Goal: Contribute content

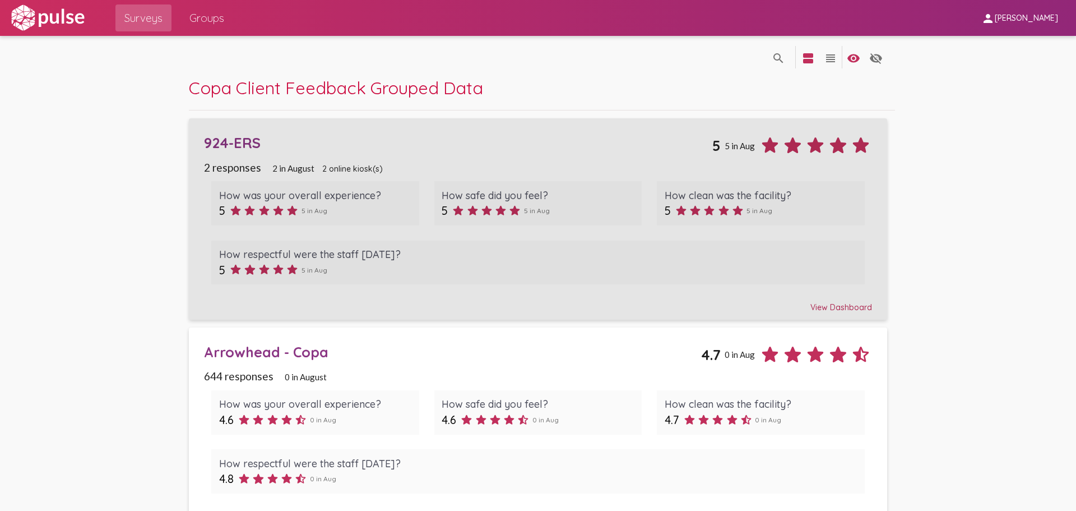
click at [233, 143] on div "924-ERS" at bounding box center [458, 142] width 508 height 17
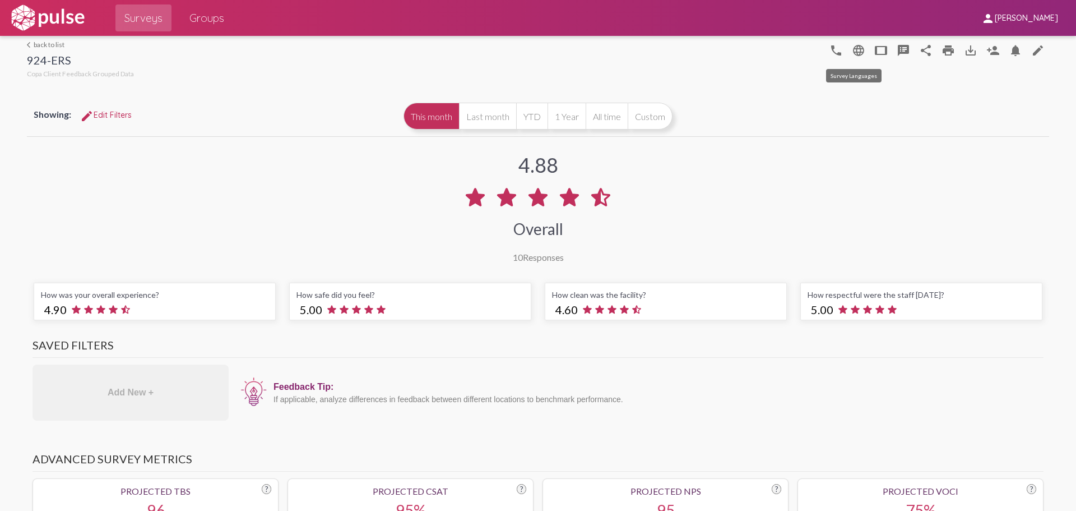
click at [855, 53] on mat-icon "language" at bounding box center [858, 50] width 13 height 13
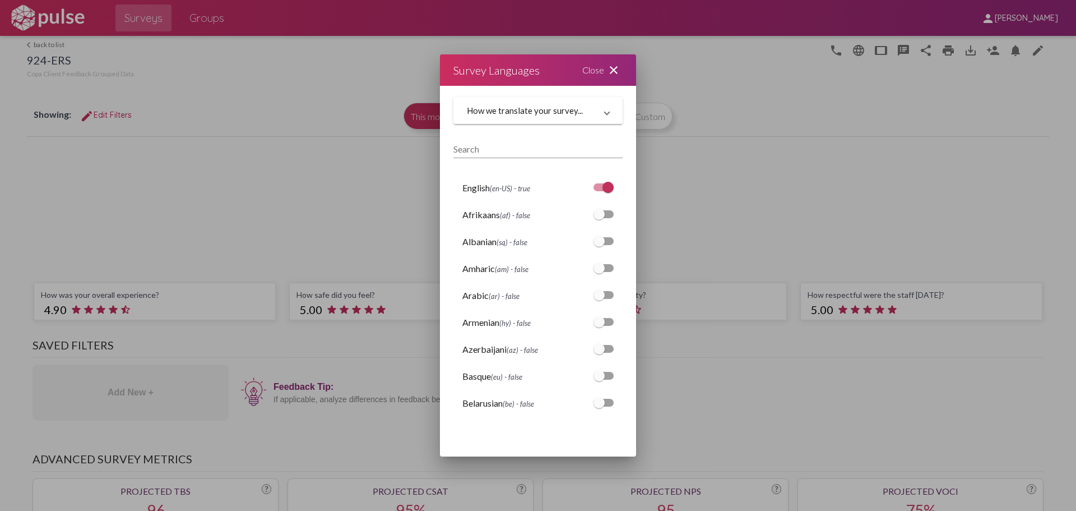
click at [614, 68] on mat-icon "close" at bounding box center [613, 69] width 13 height 13
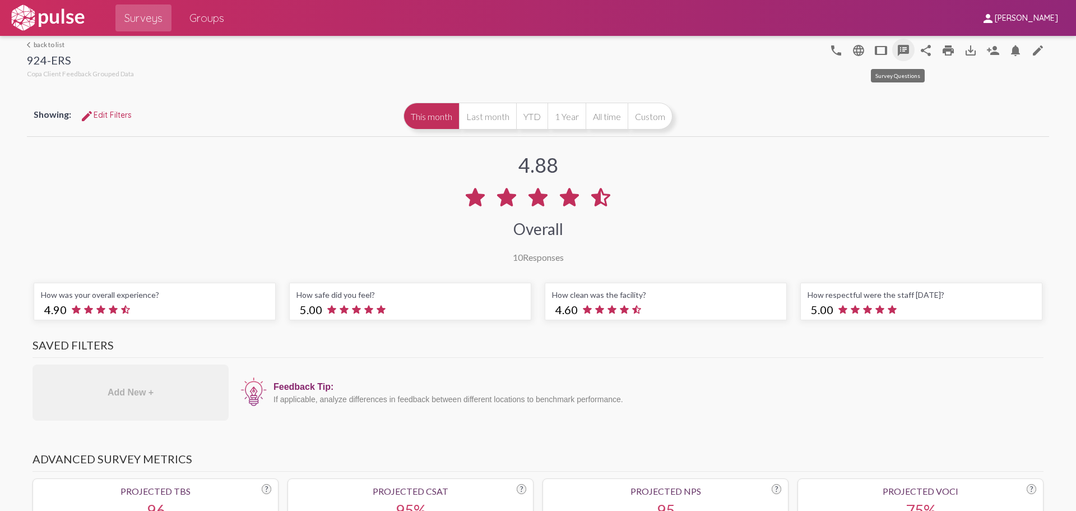
click at [897, 48] on mat-icon "speaker_notes" at bounding box center [903, 50] width 13 height 13
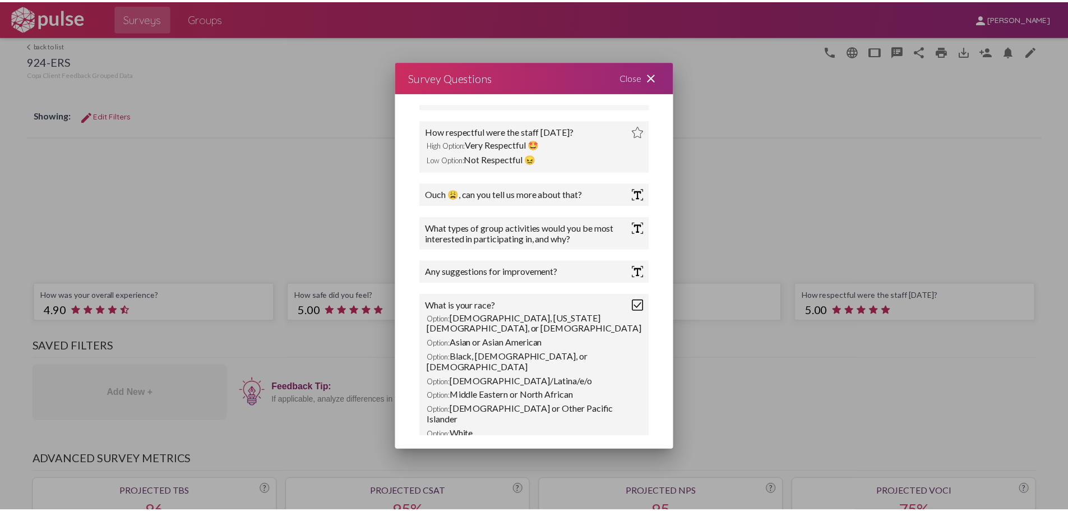
scroll to position [219, 0]
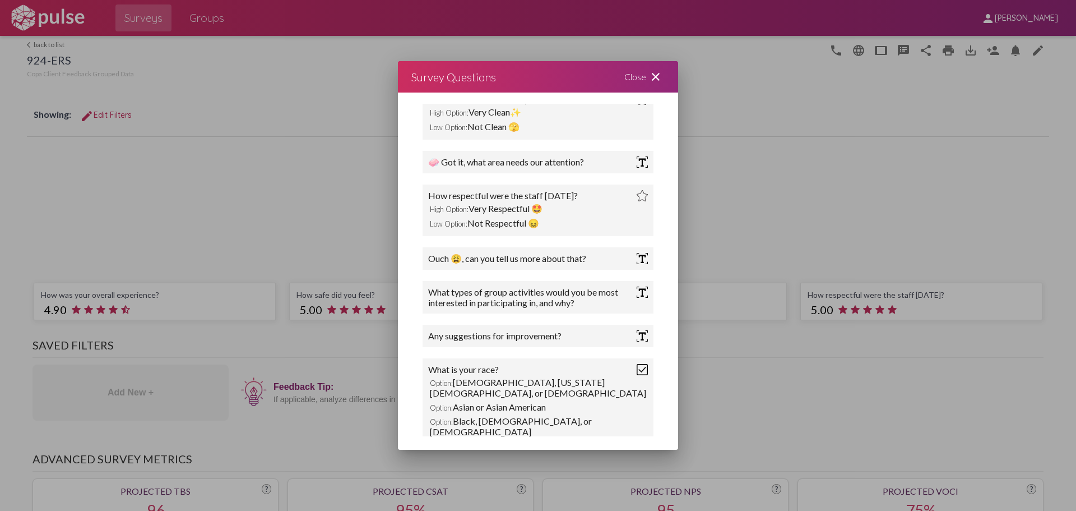
click at [637, 297] on img at bounding box center [642, 291] width 11 height 11
click at [578, 297] on div "What types of group activities would you be most interested in participating in…" at bounding box center [532, 296] width 208 height 21
click at [560, 298] on div "What types of group activities would you be most interested in participating in…" at bounding box center [532, 296] width 208 height 21
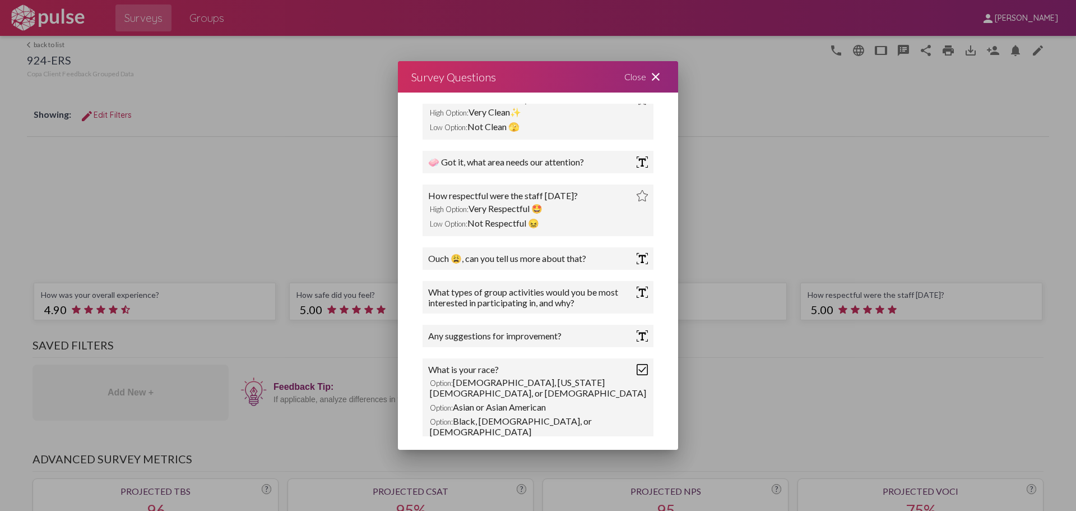
drag, startPoint x: 560, startPoint y: 298, endPoint x: 551, endPoint y: 299, distance: 9.6
click at [551, 299] on div "What types of group activities would you be most interested in participating in…" at bounding box center [532, 296] width 208 height 21
click at [550, 300] on div "What types of group activities would you be most interested in participating in…" at bounding box center [532, 296] width 208 height 21
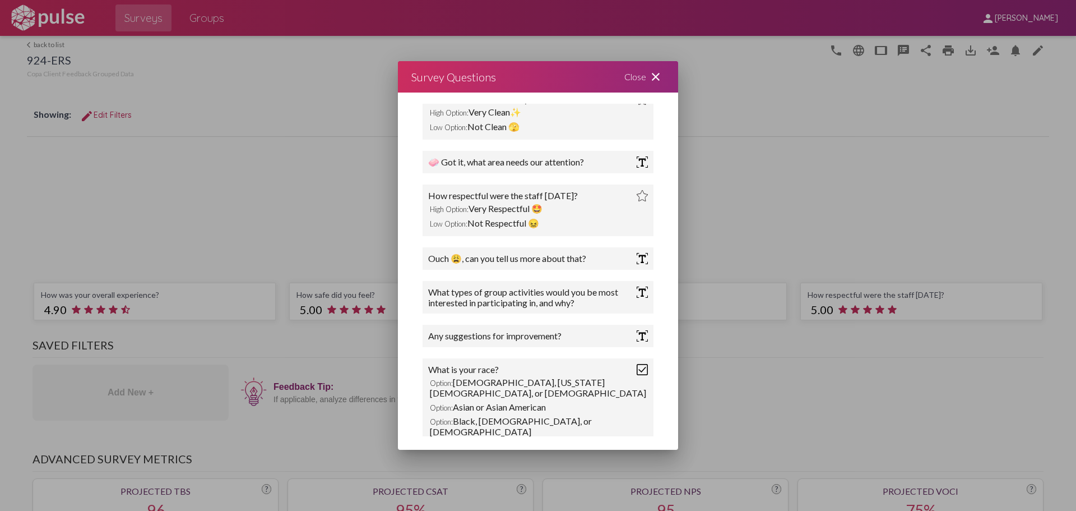
click at [550, 300] on div "What types of group activities would you be most interested in participating in…" at bounding box center [532, 296] width 208 height 21
click at [641, 77] on div "Close close" at bounding box center [644, 76] width 67 height 31
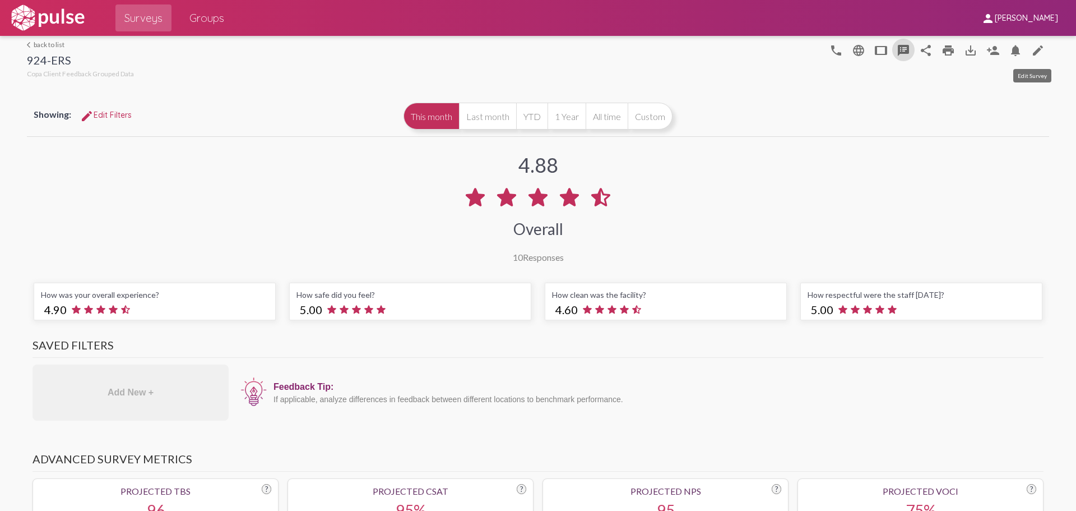
click at [1033, 50] on mat-icon "edit" at bounding box center [1037, 50] width 13 height 13
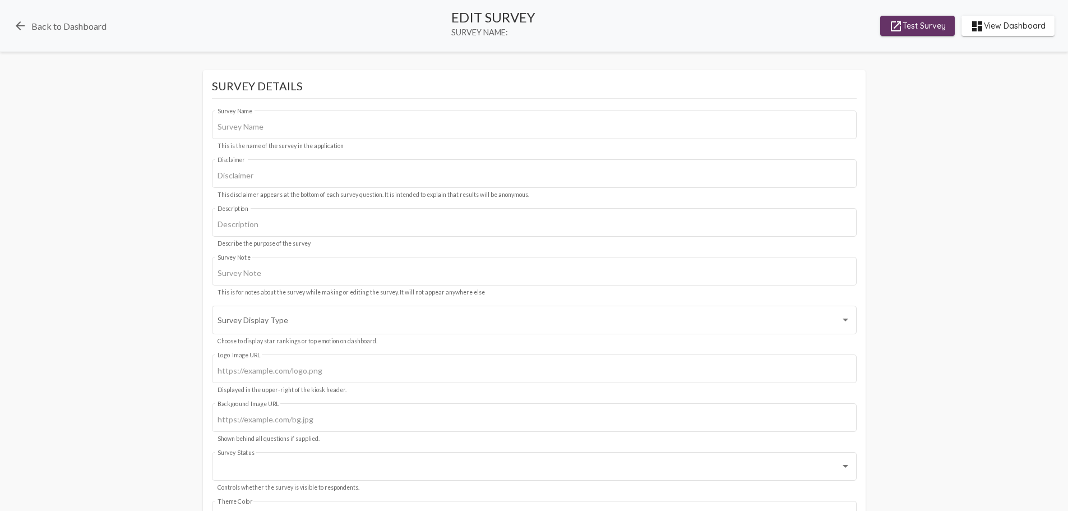
type input "924-ERS"
type input "We value your privacy, your identity will remain anonymous."
type input "#c12f5c"
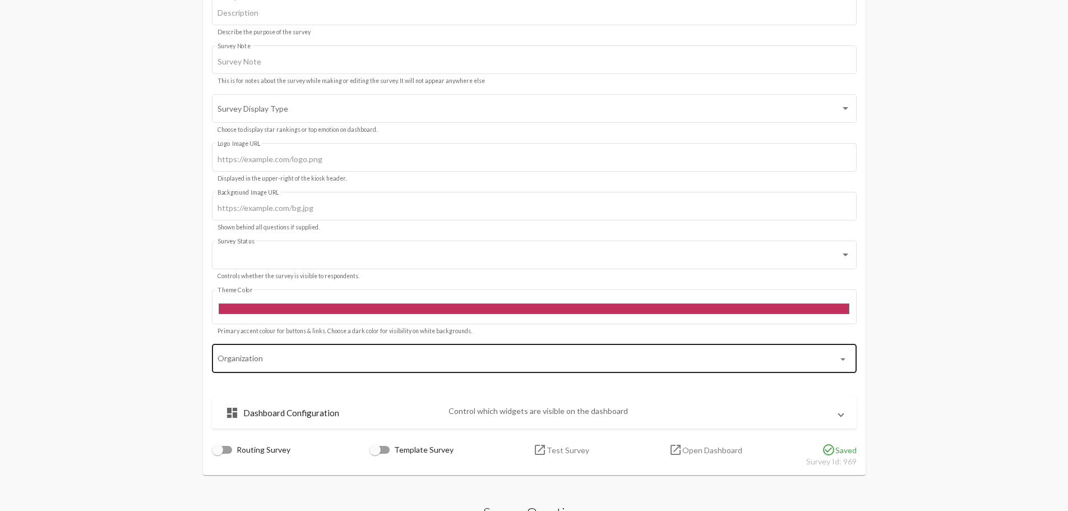
scroll to position [224, 0]
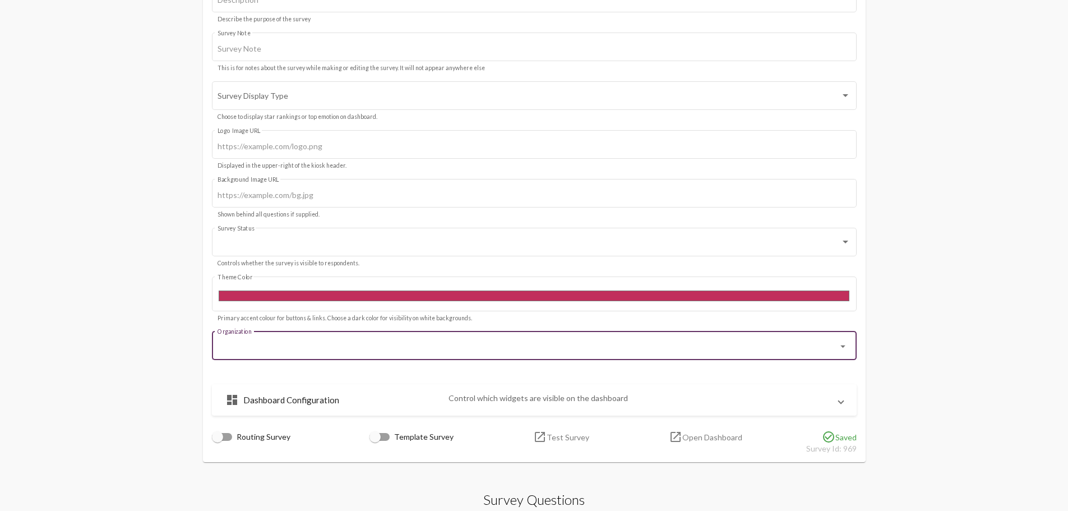
click at [295, 349] on input "Organization" at bounding box center [526, 347] width 619 height 9
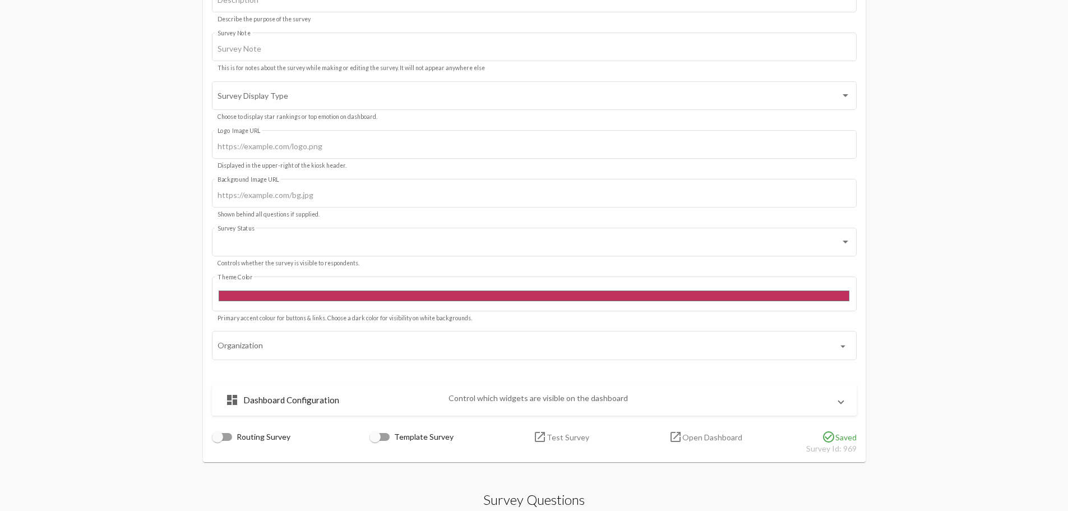
click at [842, 401] on span at bounding box center [840, 400] width 4 height 10
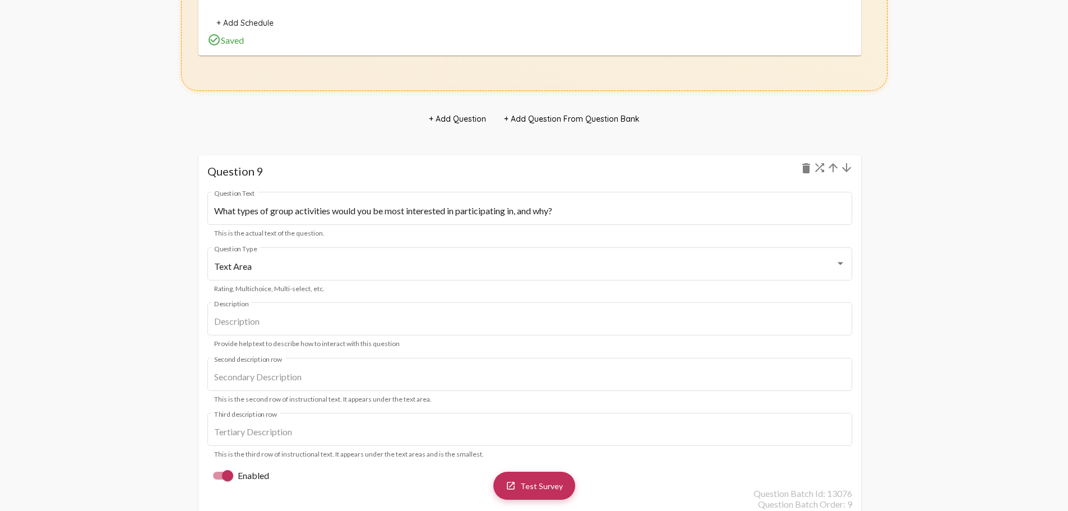
scroll to position [6725, 0]
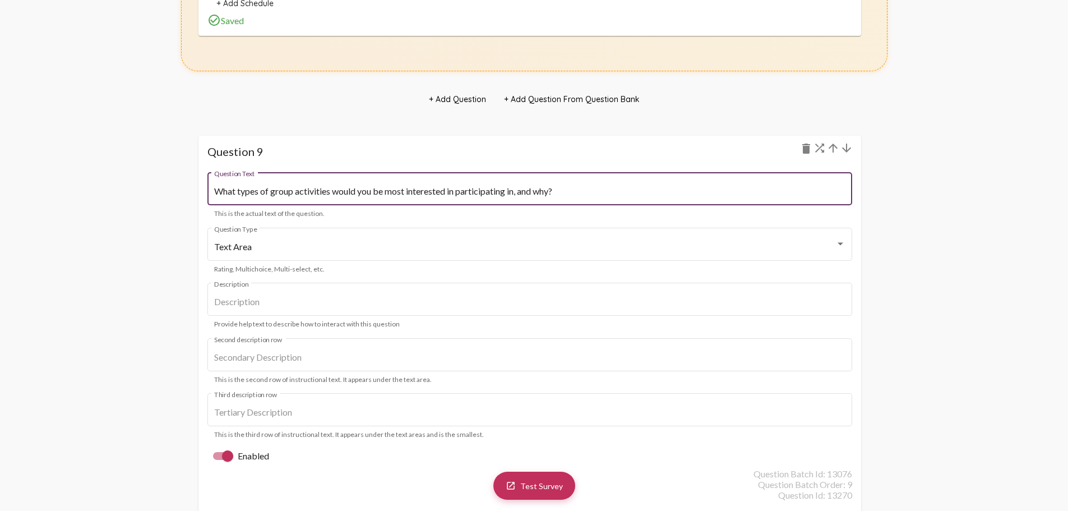
drag, startPoint x: 580, startPoint y: 191, endPoint x: 141, endPoint y: 179, distance: 438.9
paste input "opics would you like covered in the skills training classes and/or what job ski…"
type input "What topics would you like covered in the skills training classes and/or what j…"
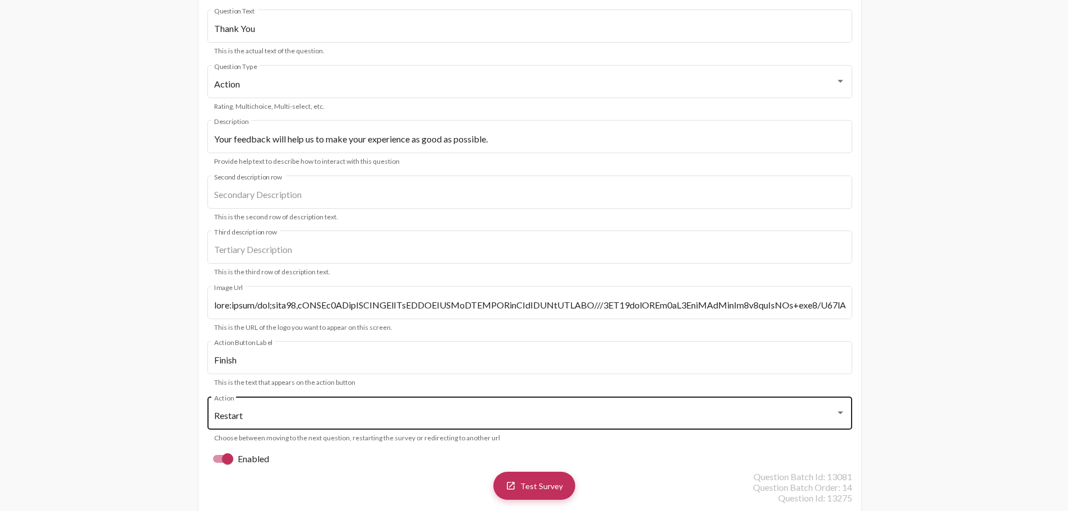
scroll to position [11146, 0]
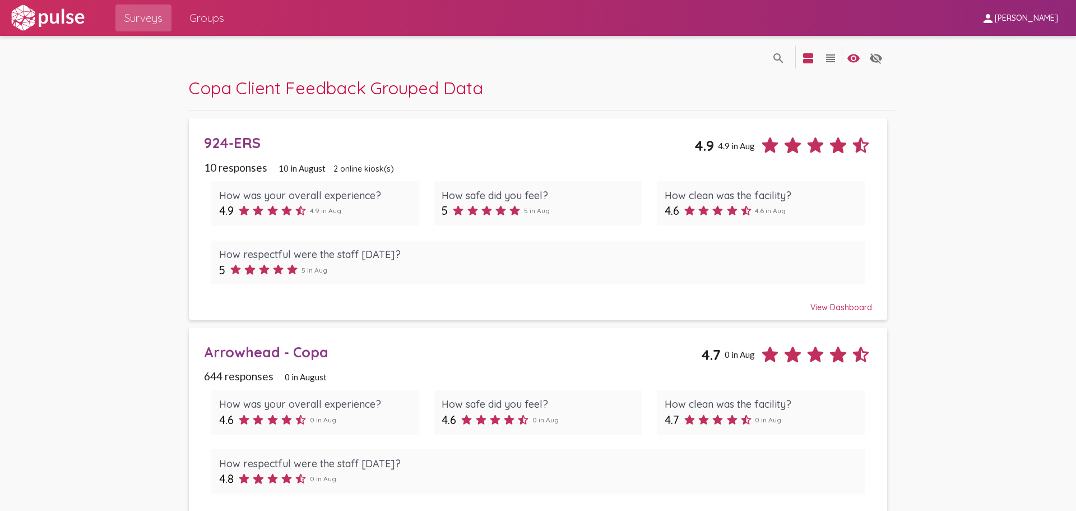
click at [216, 145] on div "924-ERS" at bounding box center [449, 142] width 490 height 17
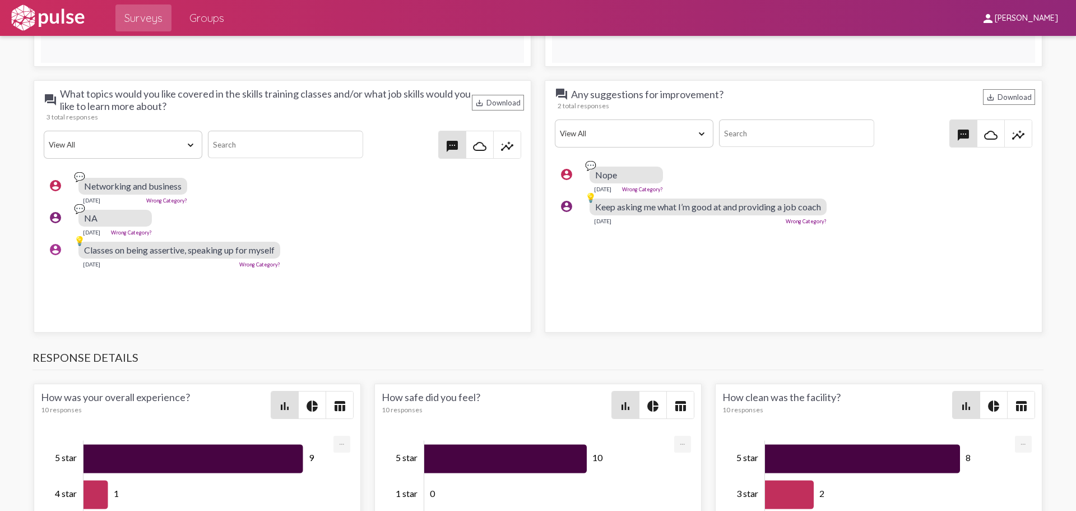
scroll to position [1625, 0]
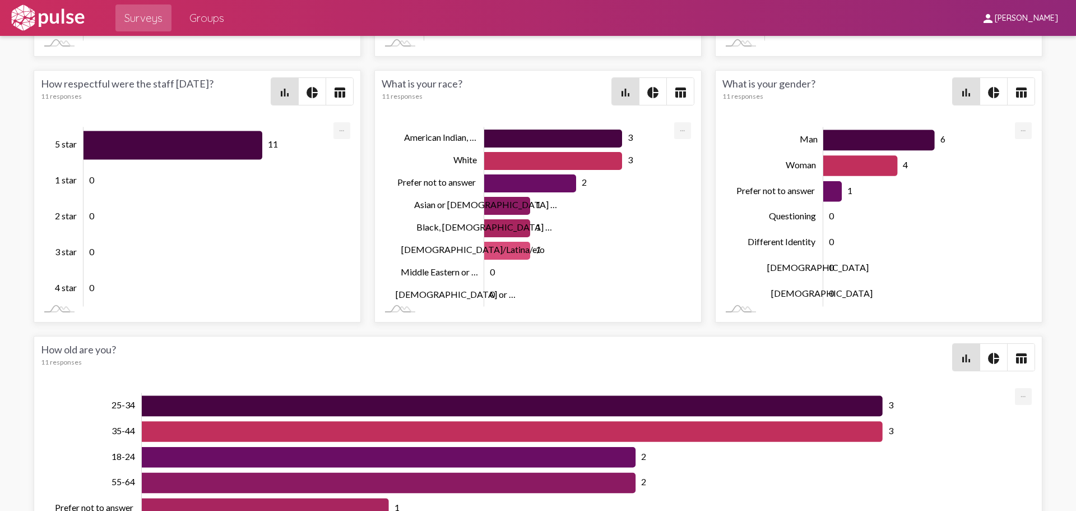
scroll to position [2266, 0]
